Goal: Task Accomplishment & Management: Complete application form

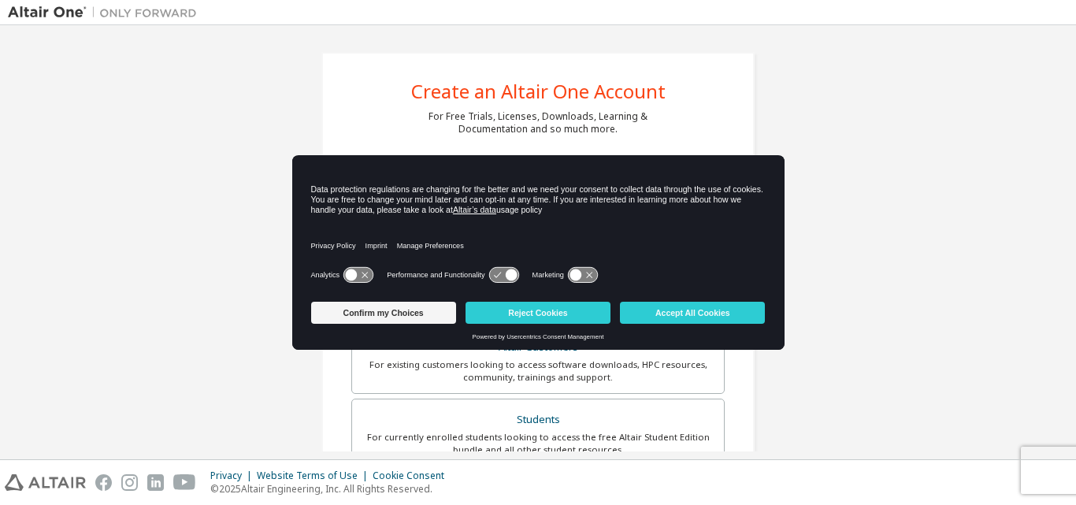
click at [364, 269] on icon at bounding box center [358, 275] width 29 height 15
click at [678, 312] on button "Accept All Cookies" at bounding box center [692, 313] width 145 height 22
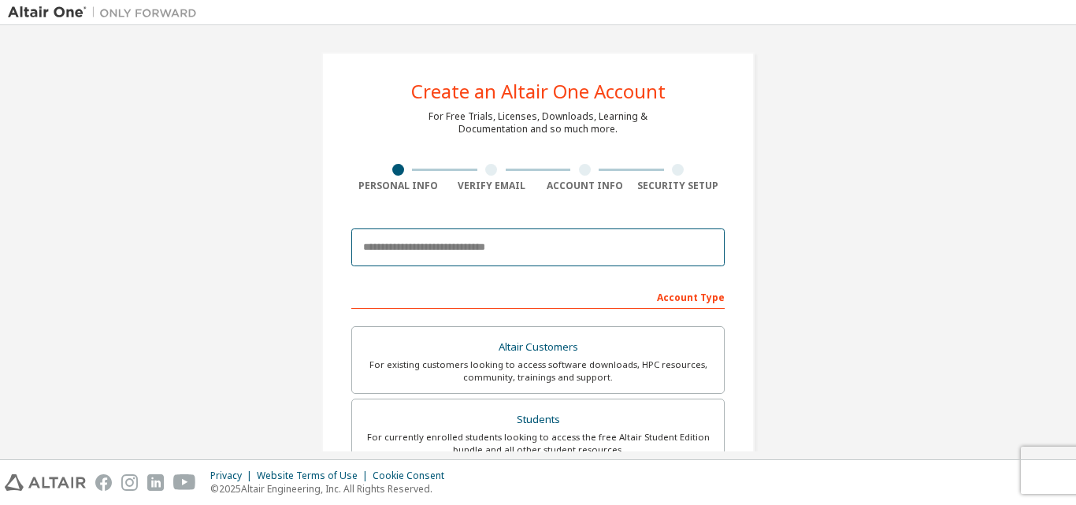
click at [515, 236] on input "email" at bounding box center [537, 247] width 373 height 38
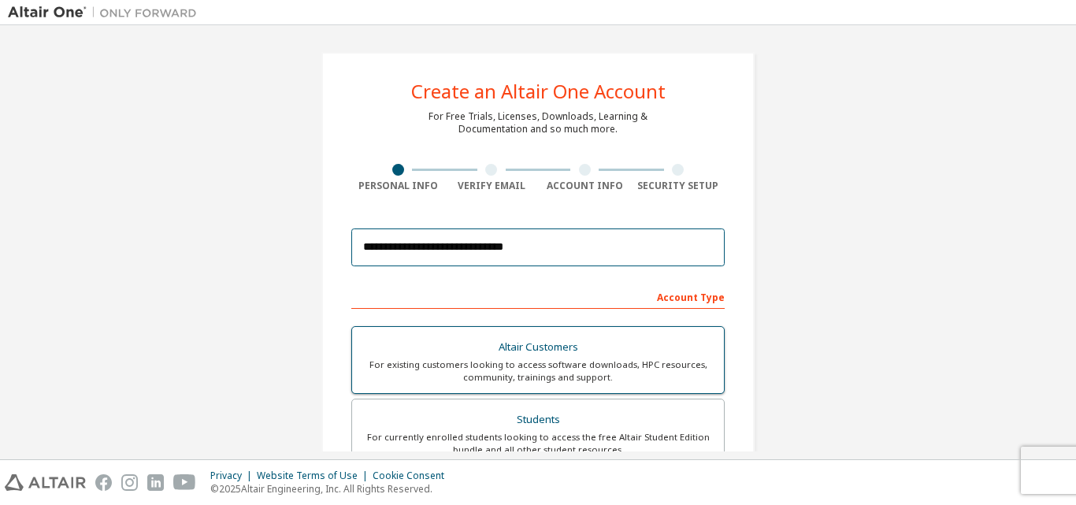
scroll to position [132, 0]
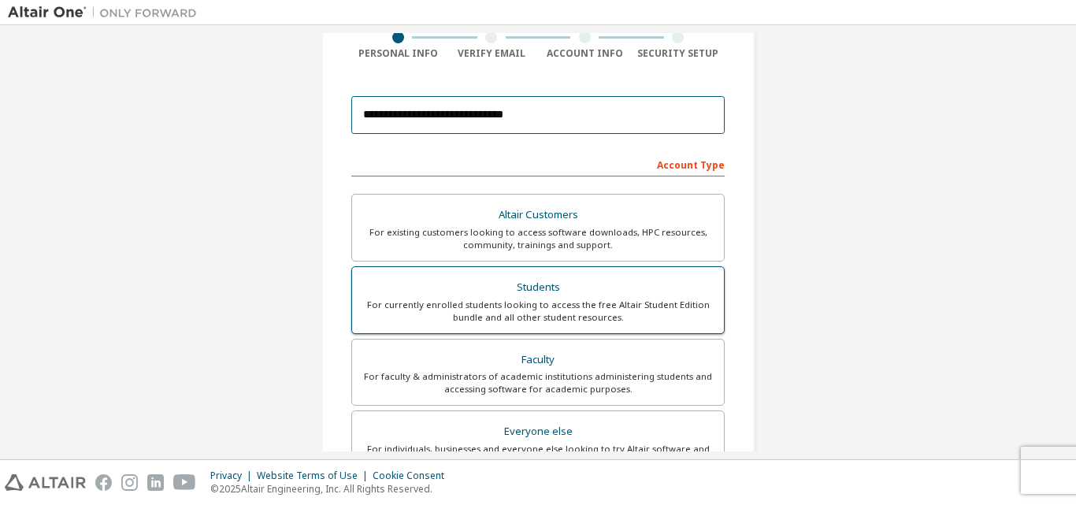
type input "**********"
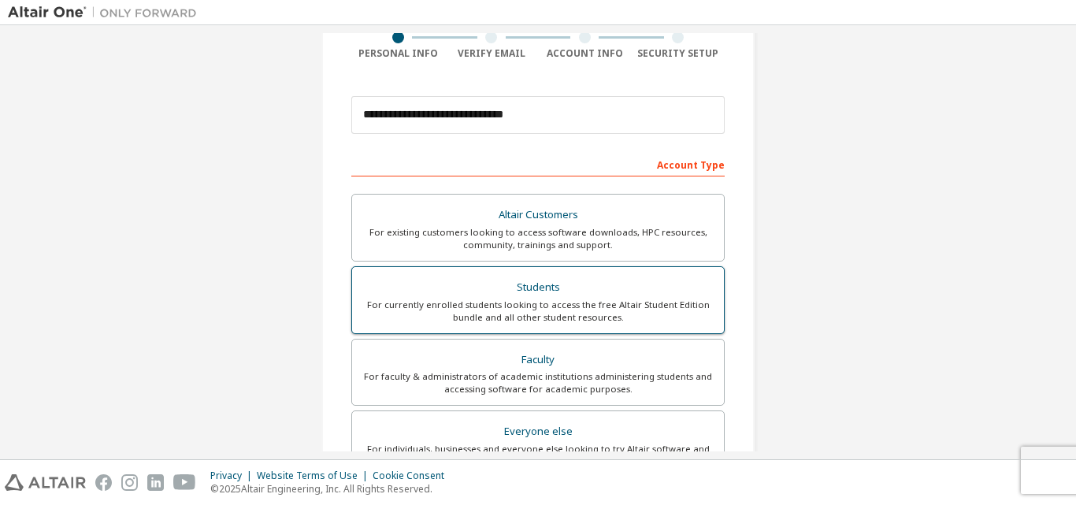
click at [521, 303] on div "For currently enrolled students looking to access the free Altair Student Editi…" at bounding box center [538, 311] width 353 height 25
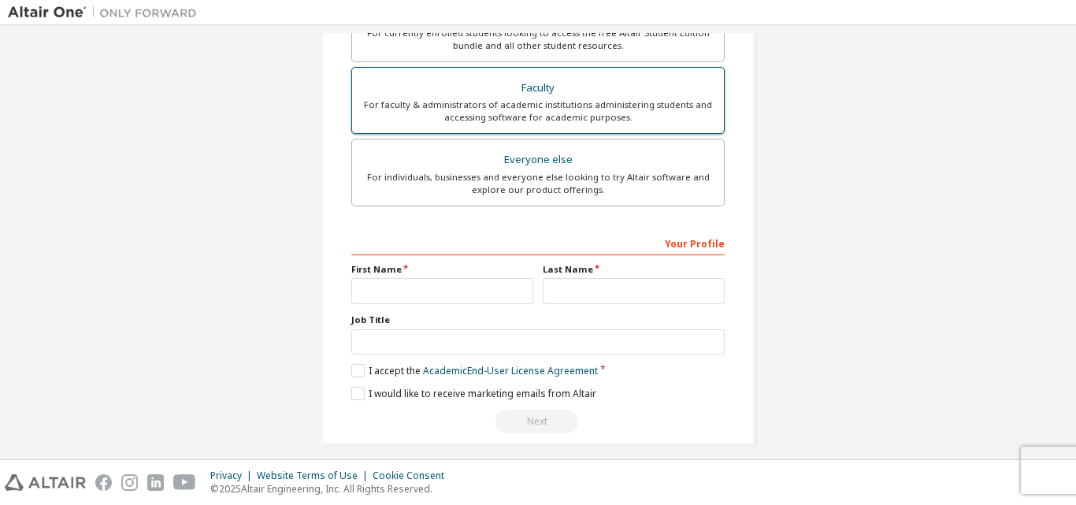
scroll to position [416, 0]
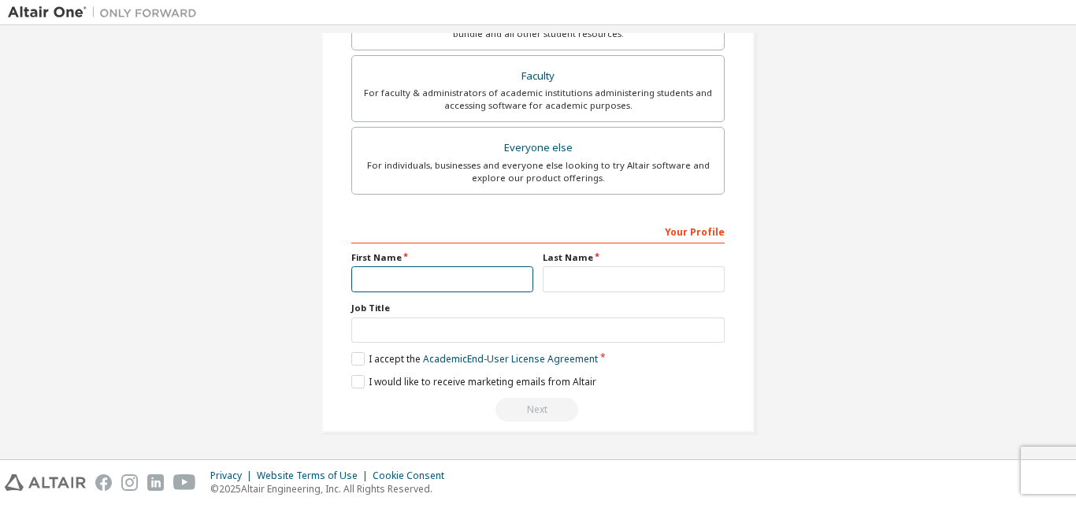
click at [396, 267] on input "text" at bounding box center [442, 279] width 182 height 26
type input "**********"
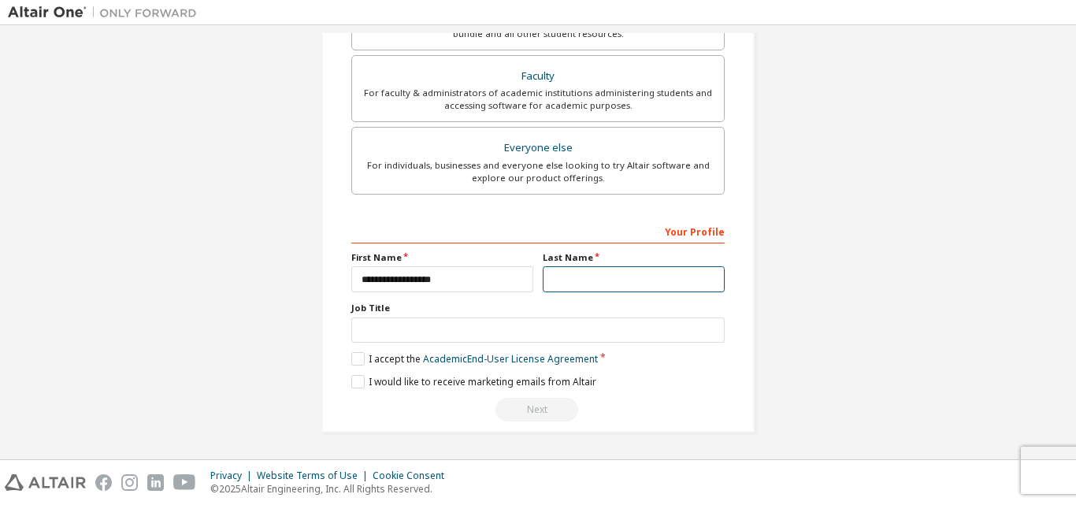
click at [597, 271] on input "text" at bounding box center [634, 279] width 182 height 26
type input "*"
type input "**********"
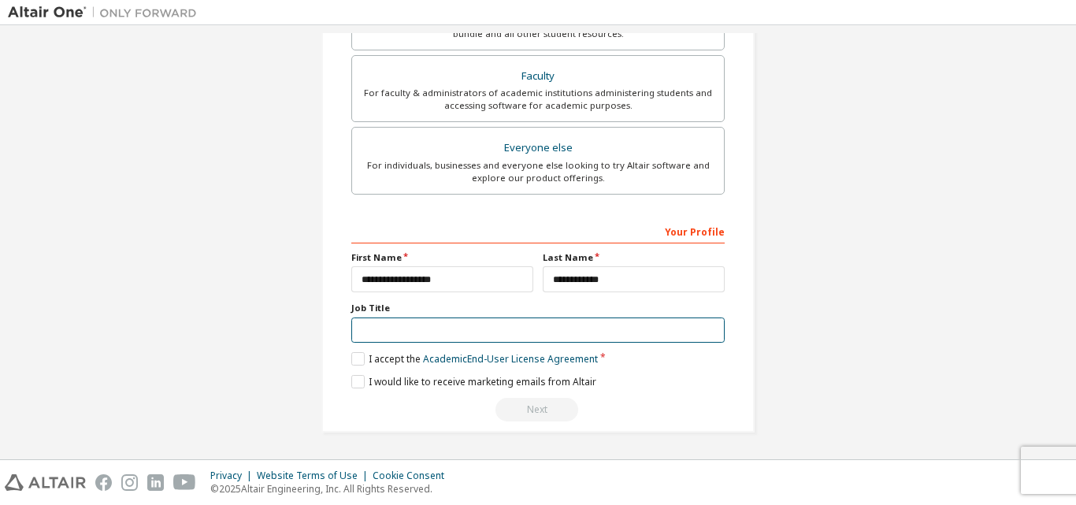
click at [462, 318] on input "text" at bounding box center [537, 331] width 373 height 26
type input "*******"
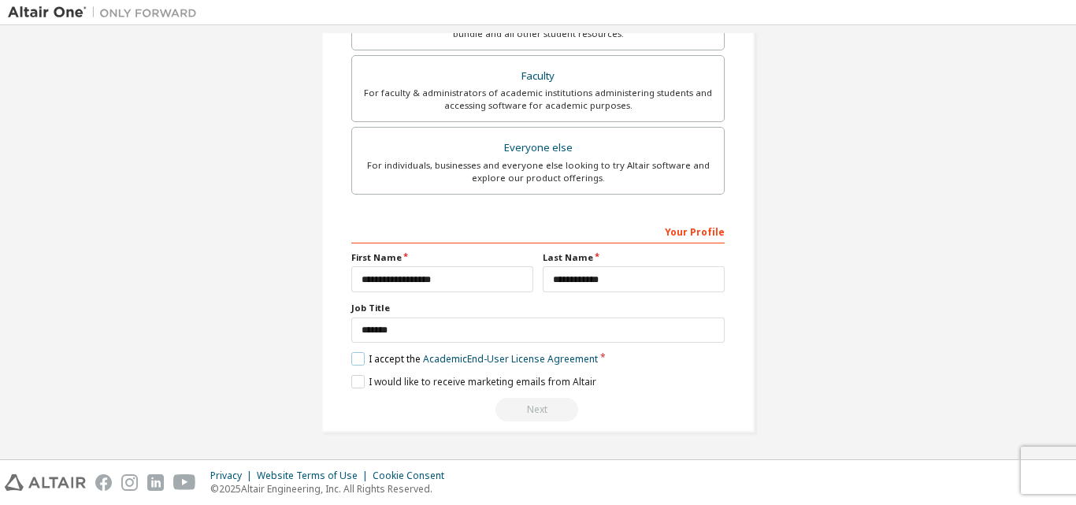
click at [358, 358] on label "I accept the Academic End-User License Agreement" at bounding box center [474, 358] width 247 height 13
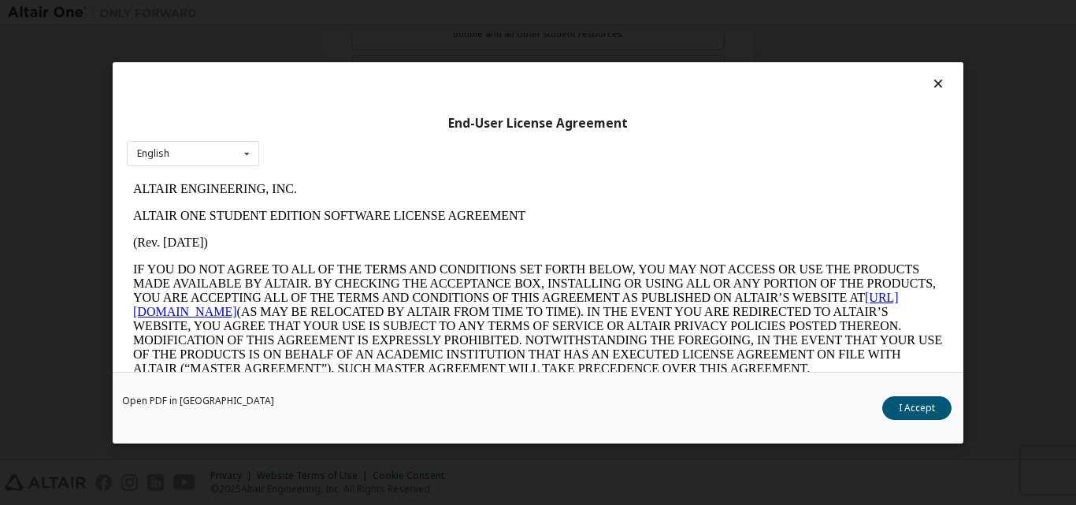
scroll to position [0, 0]
click at [938, 403] on button "I Accept" at bounding box center [916, 408] width 69 height 24
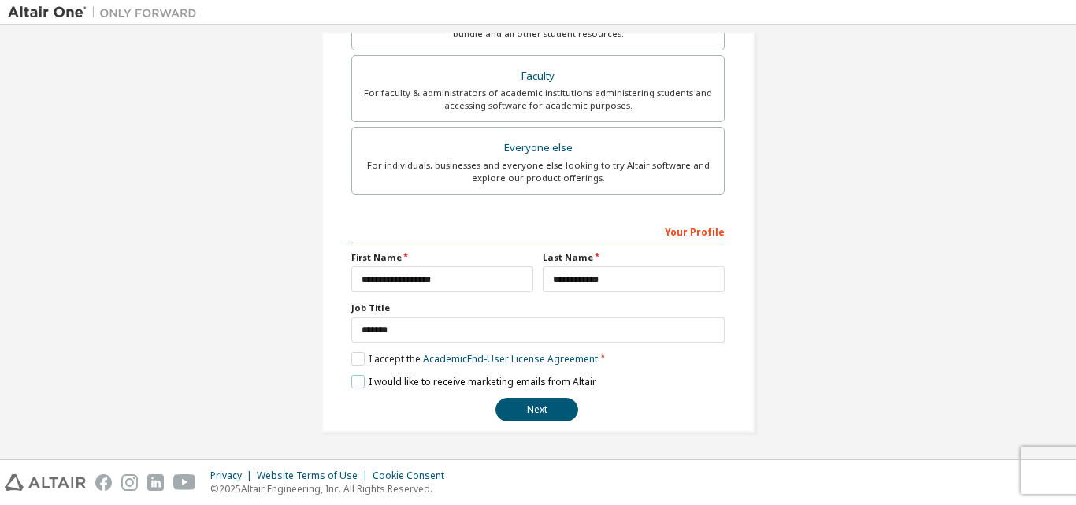
click at [354, 381] on label "I would like to receive marketing emails from Altair" at bounding box center [473, 381] width 245 height 13
click at [539, 411] on button "Next" at bounding box center [537, 410] width 83 height 24
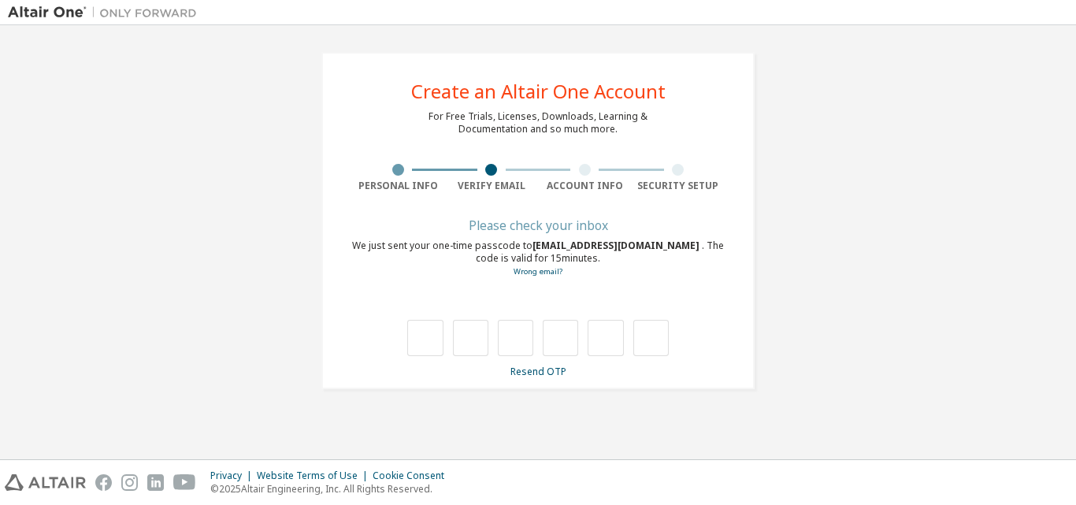
type input "*"
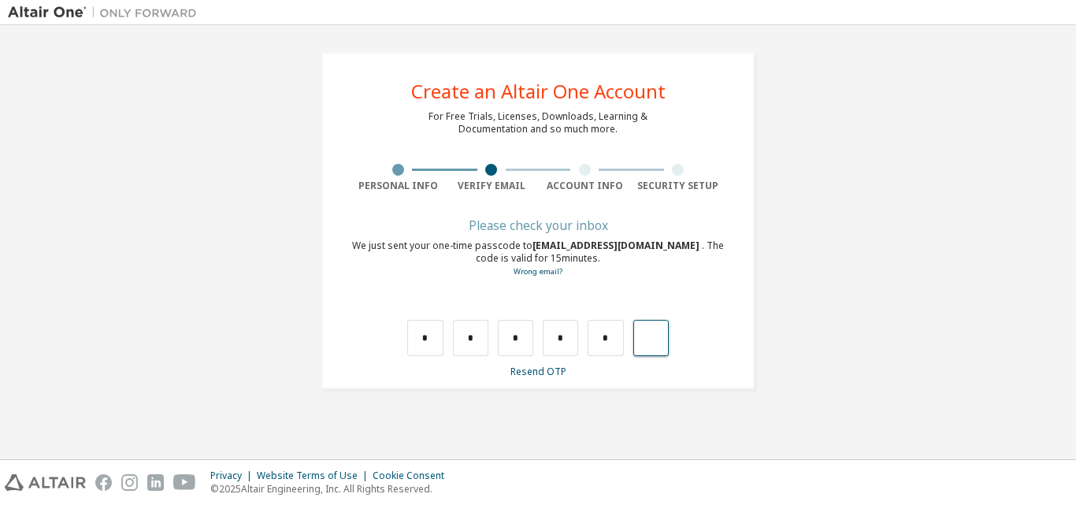
type input "*"
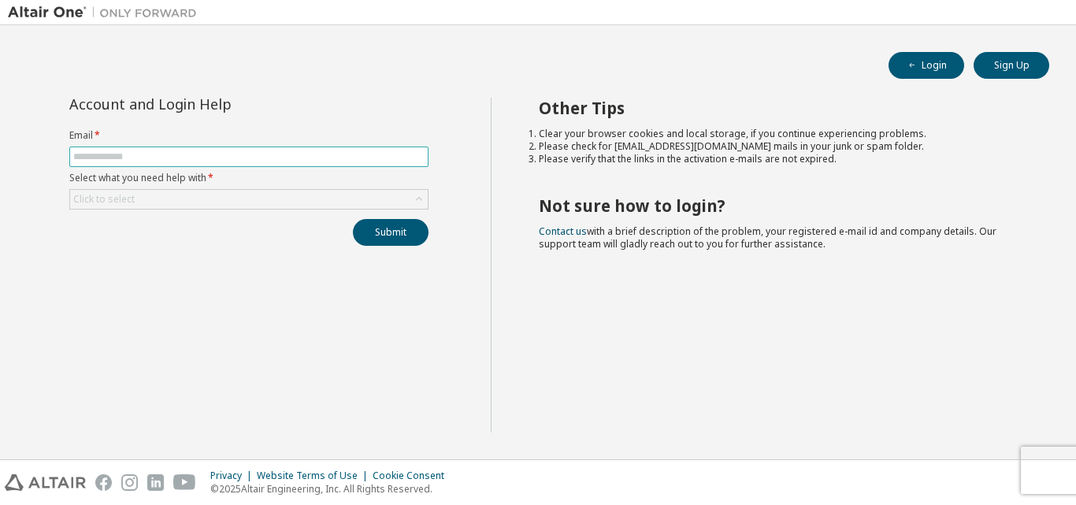
click at [214, 157] on input "text" at bounding box center [248, 156] width 351 height 13
click at [925, 62] on button "Login" at bounding box center [927, 65] width 76 height 27
click at [1017, 66] on button "Sign Up" at bounding box center [1012, 65] width 76 height 27
